Goal: Information Seeking & Learning: Learn about a topic

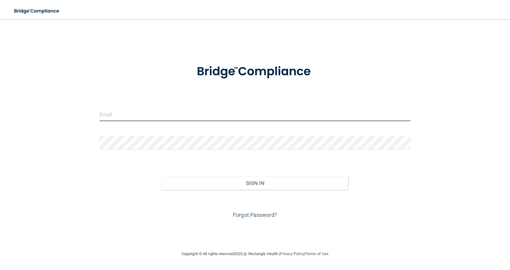
click at [208, 116] on input "email" at bounding box center [255, 115] width 311 height 14
type input "[EMAIL_ADDRESS][DOMAIN_NAME]"
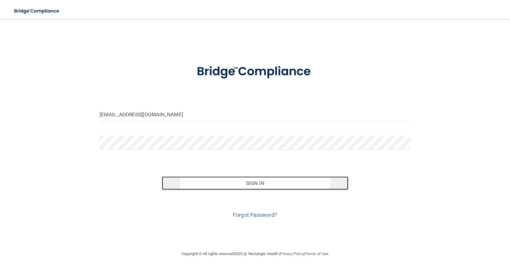
click at [263, 180] on button "Sign In" at bounding box center [255, 183] width 187 height 13
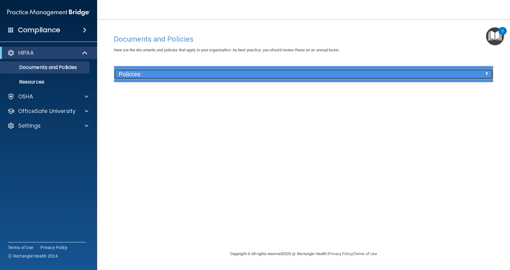
click at [168, 77] on h5 "Policies" at bounding box center [256, 74] width 275 height 7
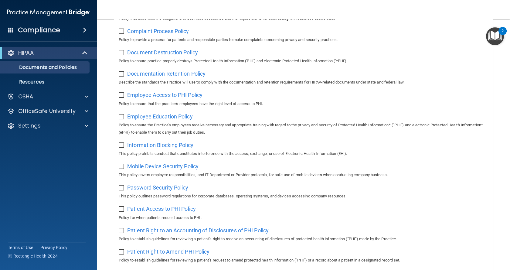
scroll to position [122, 0]
click at [40, 79] on p "Resources" at bounding box center [45, 82] width 83 height 6
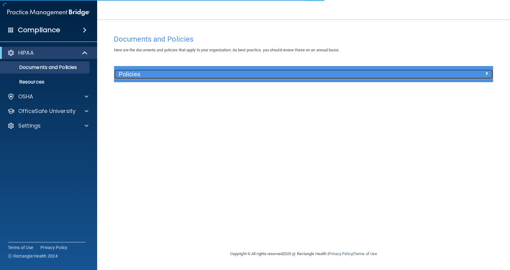
click at [162, 75] on h5 "Policies" at bounding box center [256, 74] width 275 height 7
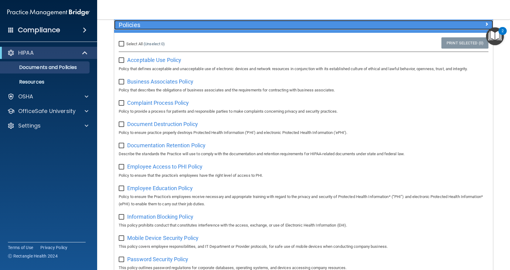
scroll to position [51, 0]
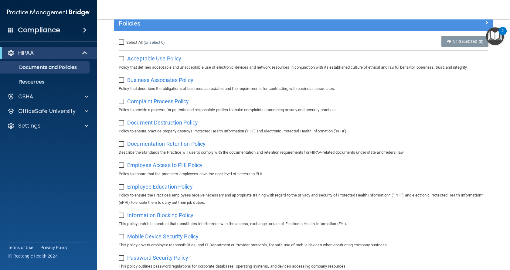
click at [152, 57] on span "Acceptable Use Policy" at bounding box center [154, 58] width 54 height 6
click at [43, 54] on div "HIPAA" at bounding box center [40, 52] width 75 height 7
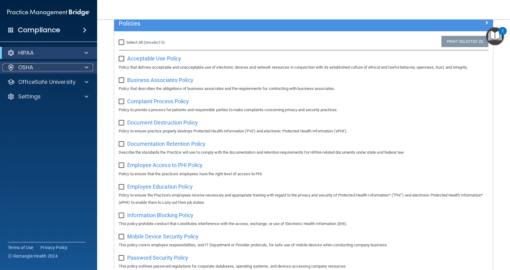
click at [61, 67] on div "OSHA" at bounding box center [40, 67] width 75 height 7
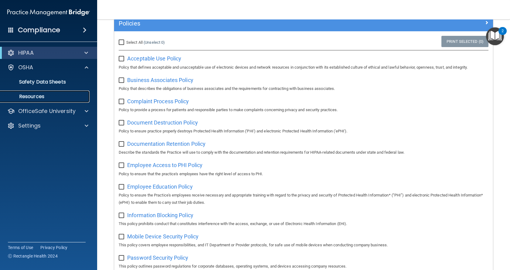
click at [46, 98] on p "Resources" at bounding box center [45, 97] width 83 height 6
